Goal: Task Accomplishment & Management: Use online tool/utility

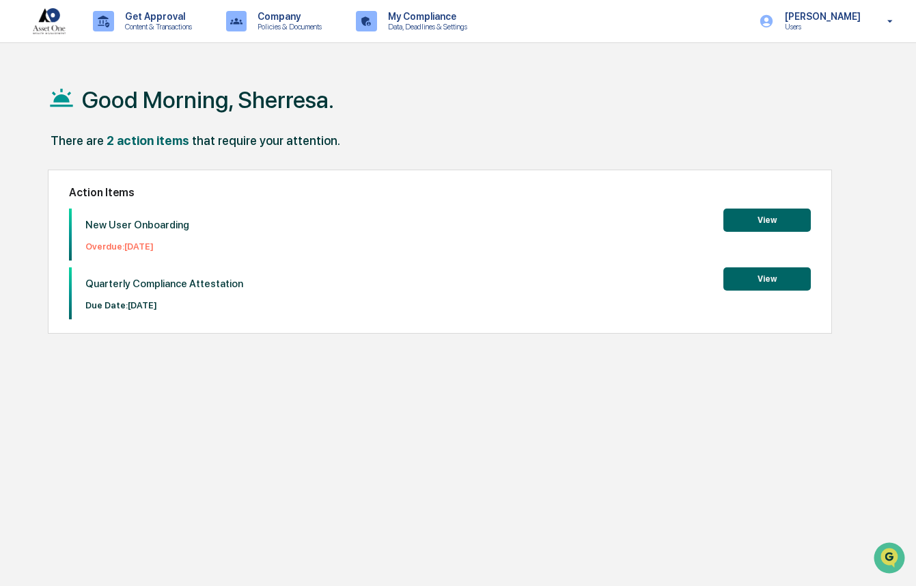
click at [771, 221] on button "View" at bounding box center [767, 219] width 87 height 23
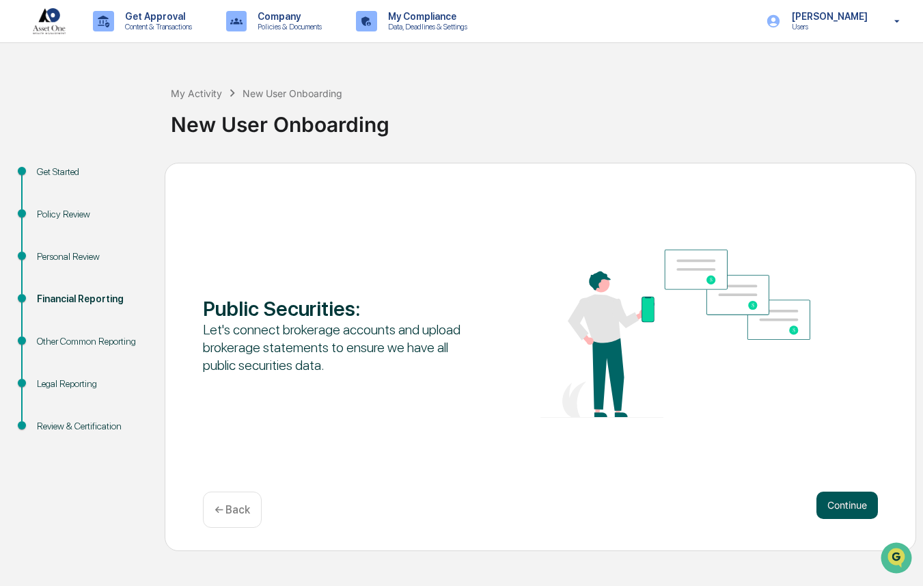
click at [851, 505] on button "Continue" at bounding box center [846, 504] width 61 height 27
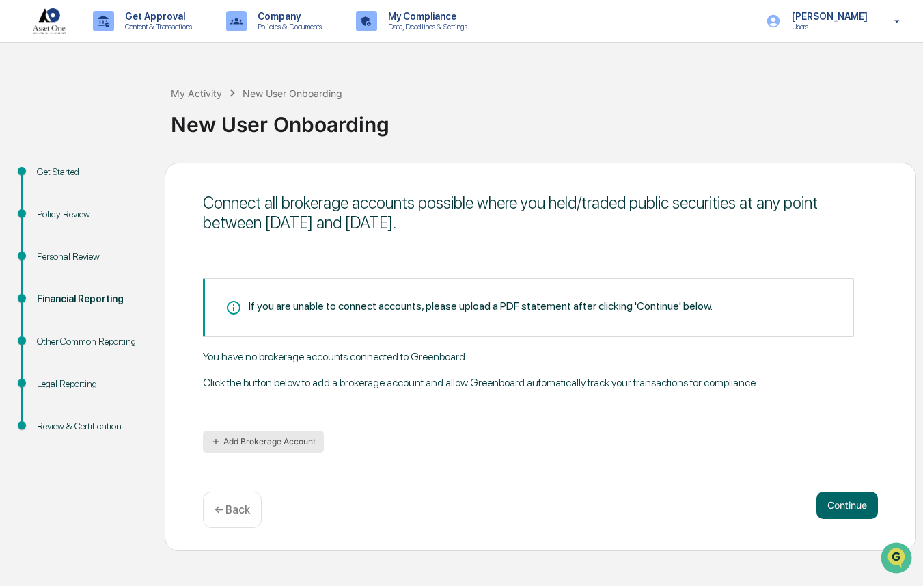
click at [275, 441] on button "Add Brokerage Account" at bounding box center [263, 441] width 121 height 22
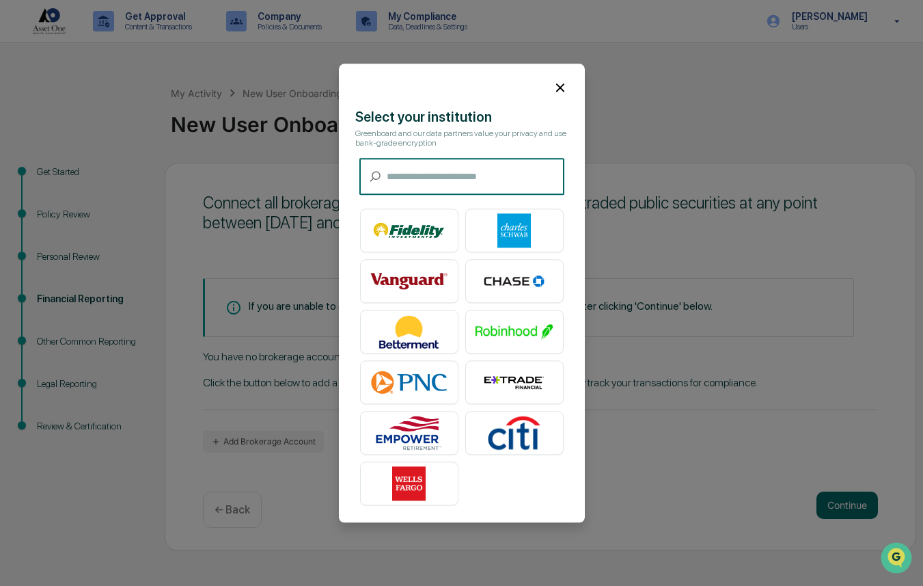
click at [558, 81] on icon at bounding box center [560, 87] width 15 height 15
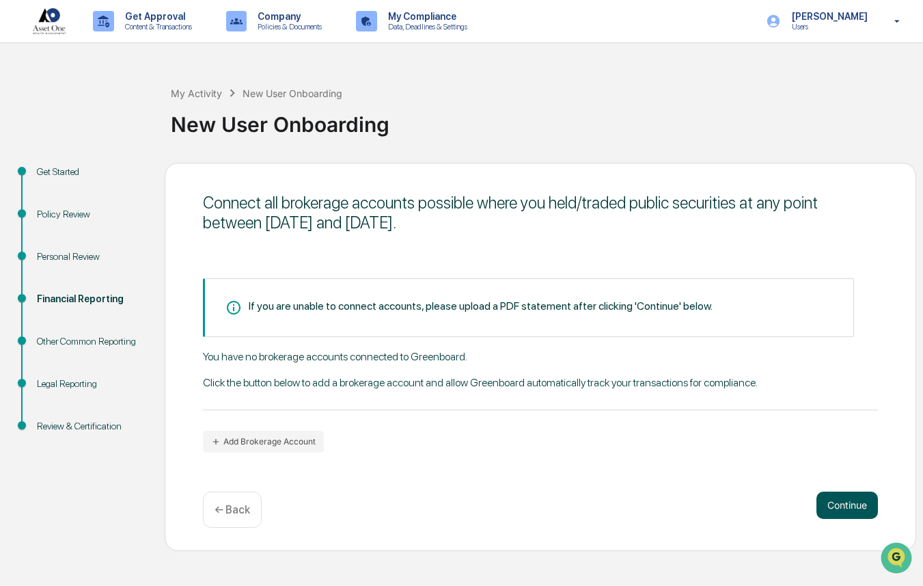
click at [844, 506] on button "Continue" at bounding box center [846, 504] width 61 height 27
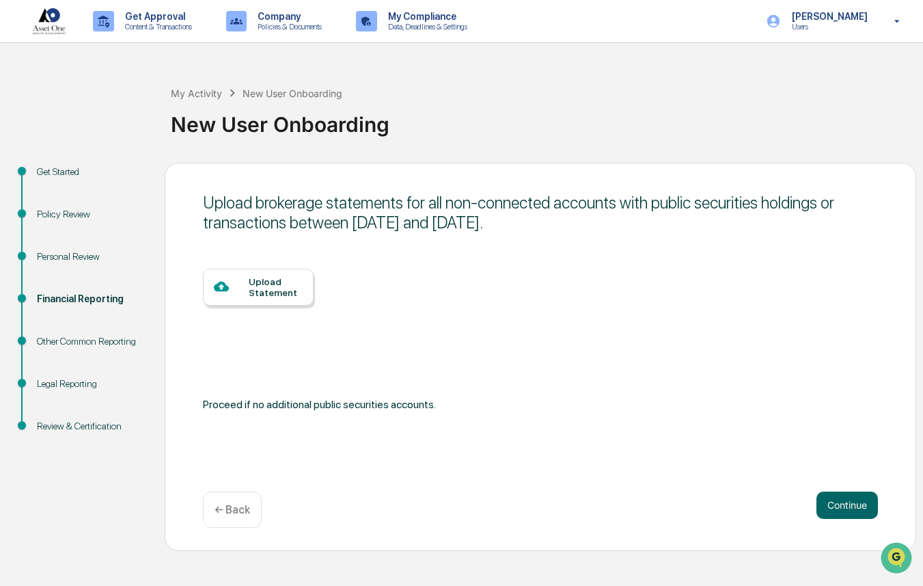
click at [243, 286] on div at bounding box center [231, 287] width 35 height 17
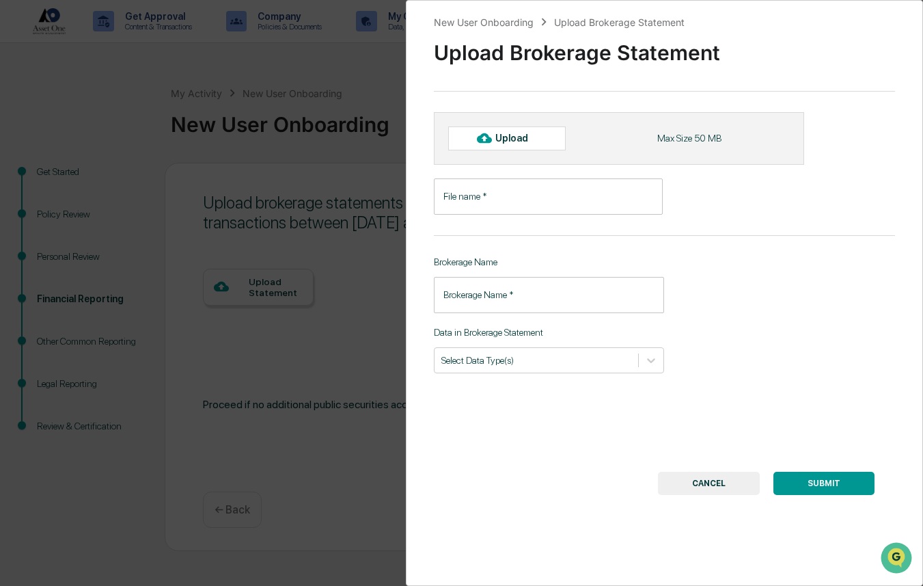
click at [698, 480] on button "CANCEL" at bounding box center [709, 482] width 102 height 23
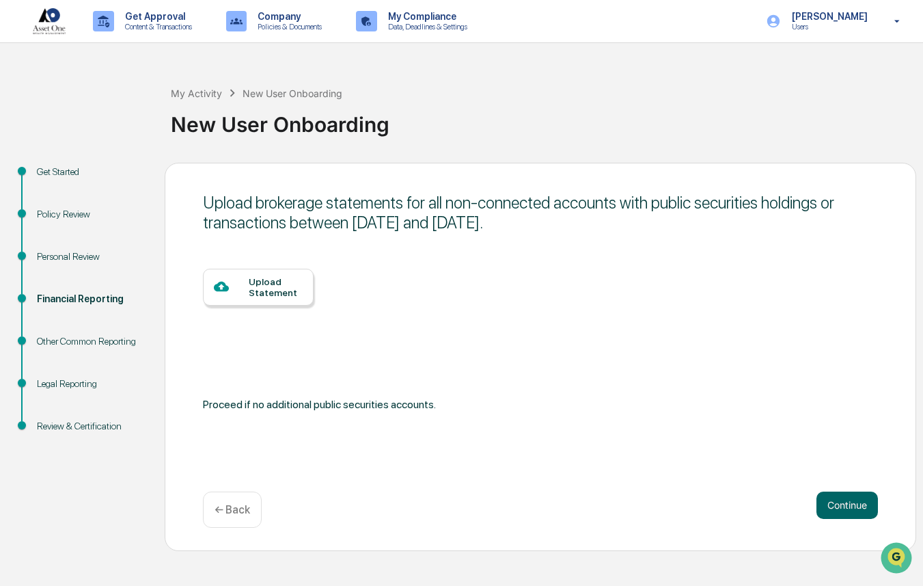
click at [236, 503] on p "← Back" at bounding box center [233, 509] width 36 height 13
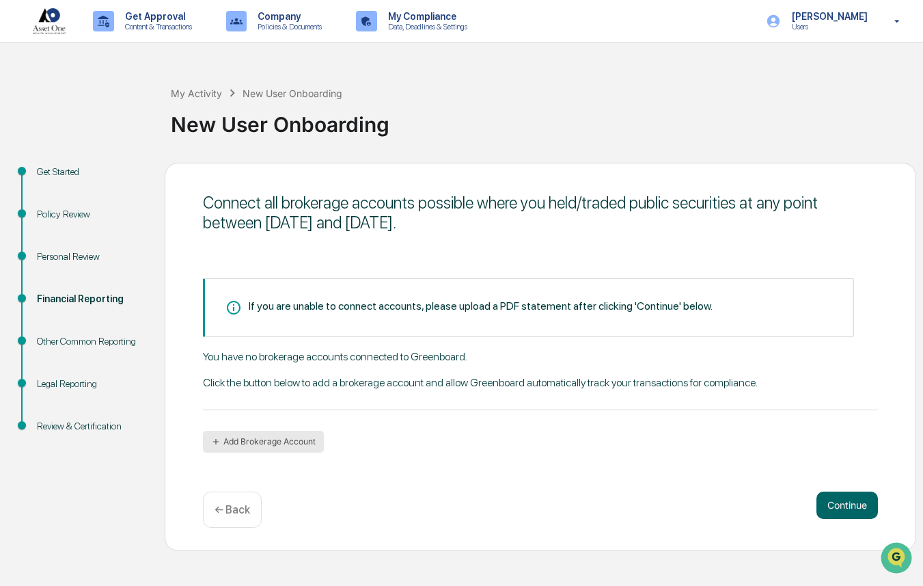
click at [277, 443] on button "Add Brokerage Account" at bounding box center [263, 441] width 121 height 22
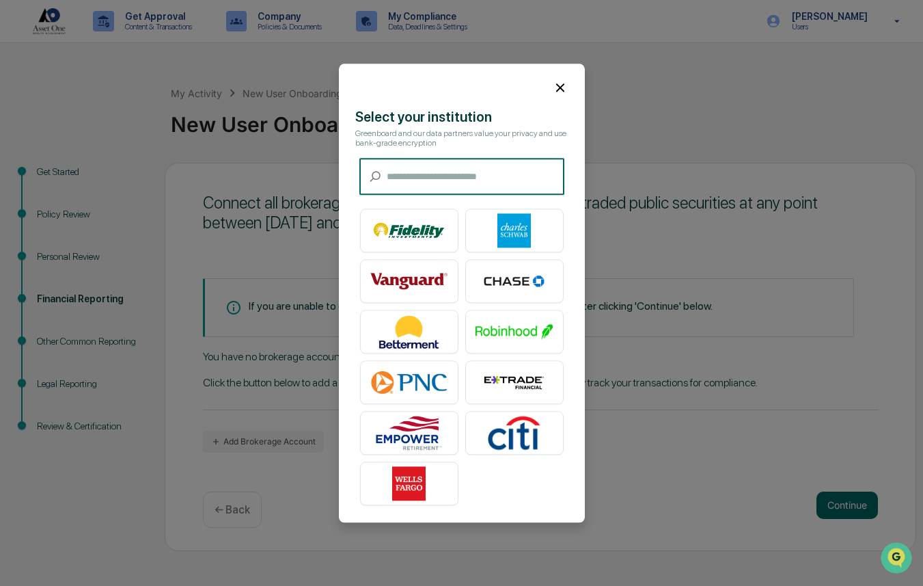
click at [433, 170] on input "text" at bounding box center [476, 177] width 178 height 36
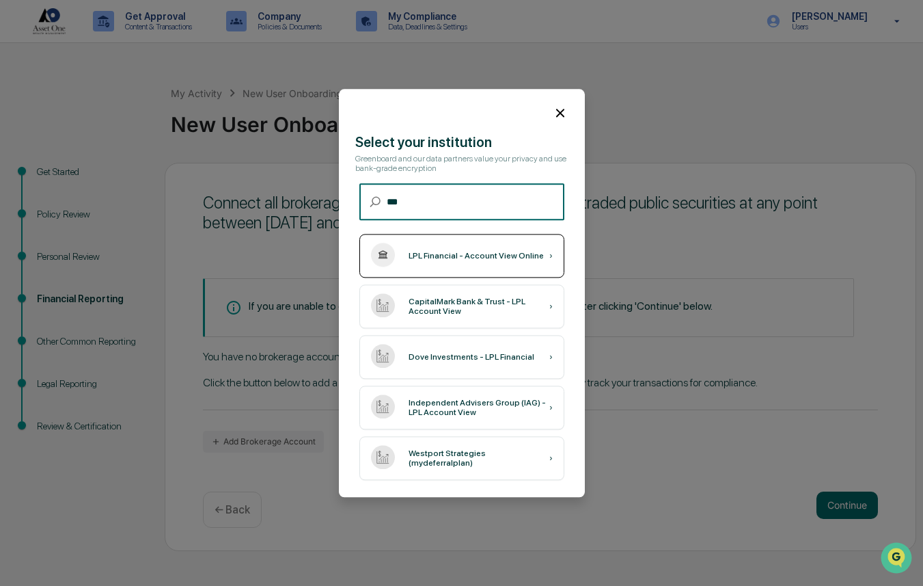
type input "***"
click at [510, 259] on div "LPL Financial - Account View Online ›" at bounding box center [461, 256] width 205 height 44
